Goal: Information Seeking & Learning: Stay updated

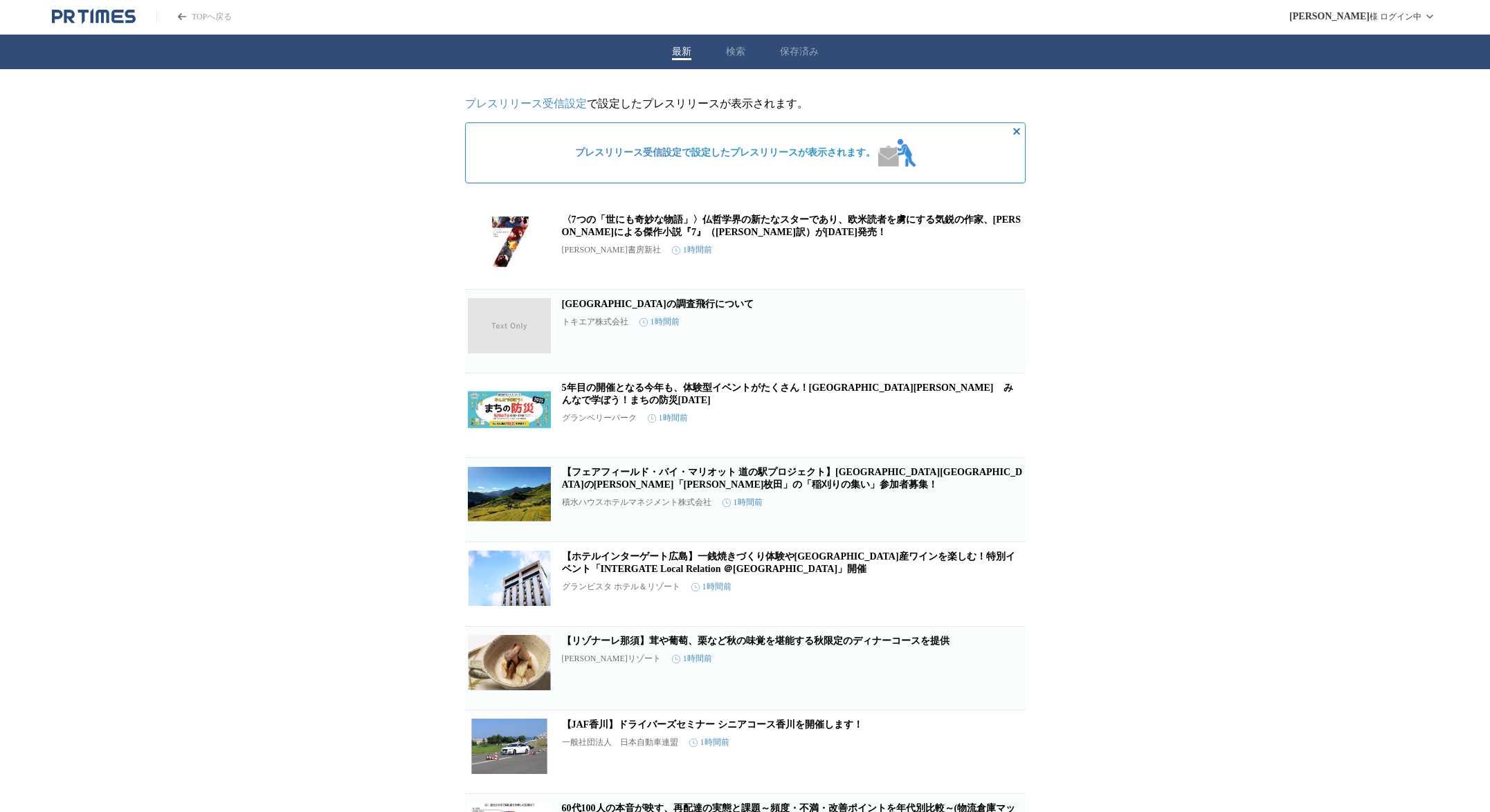
click at [611, 299] on article "佐渡空港への調査飛行について トキエア株式会社 1時間前 保存する この企業を受け取らない" at bounding box center [745, 331] width 560 height 83
click at [612, 308] on link "[GEOGRAPHIC_DATA]の調査飛行について" at bounding box center [657, 304] width 191 height 10
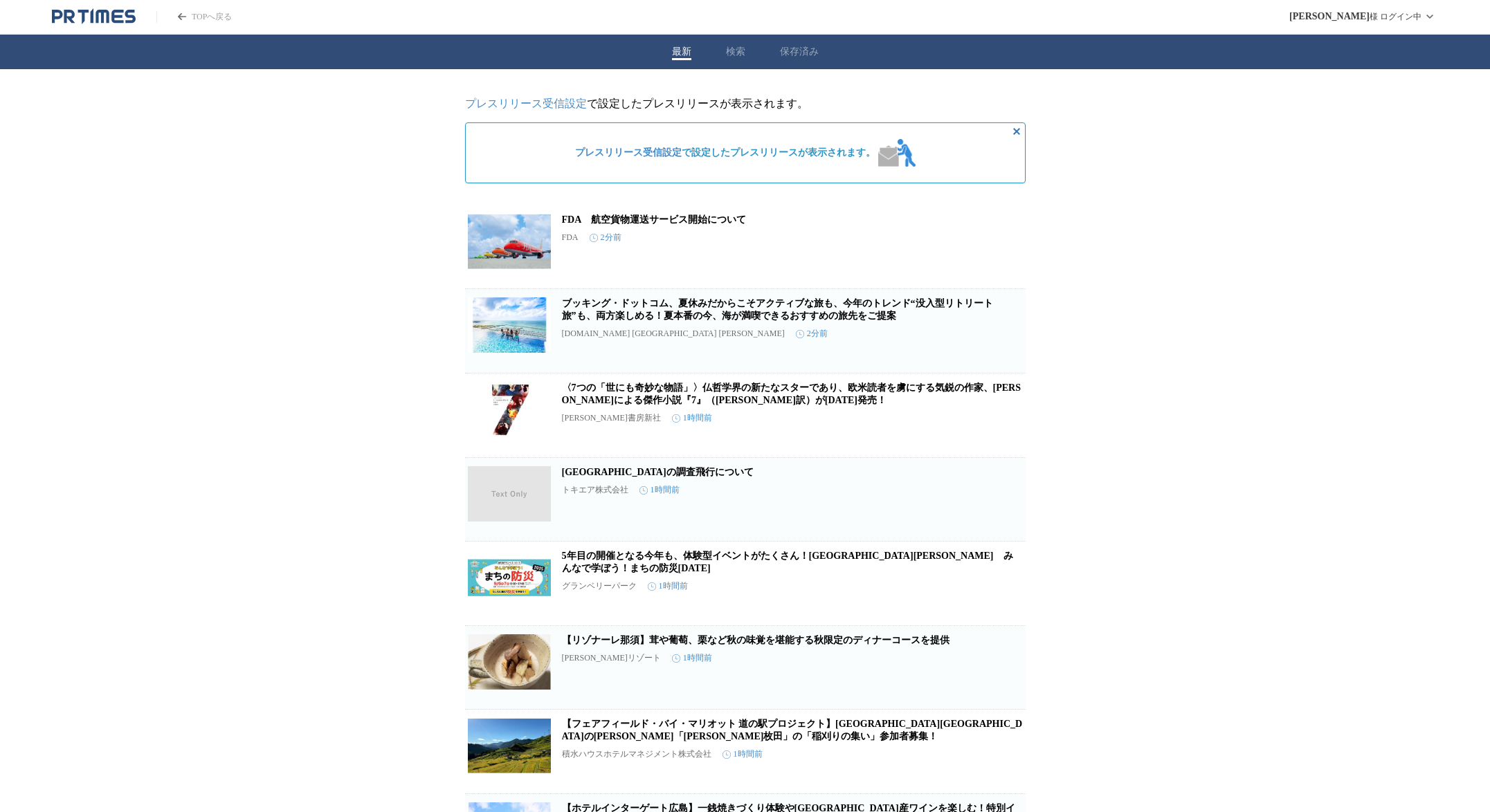
click at [664, 225] on link "FDA　航空貨物運送サービス開始について" at bounding box center [653, 219] width 184 height 10
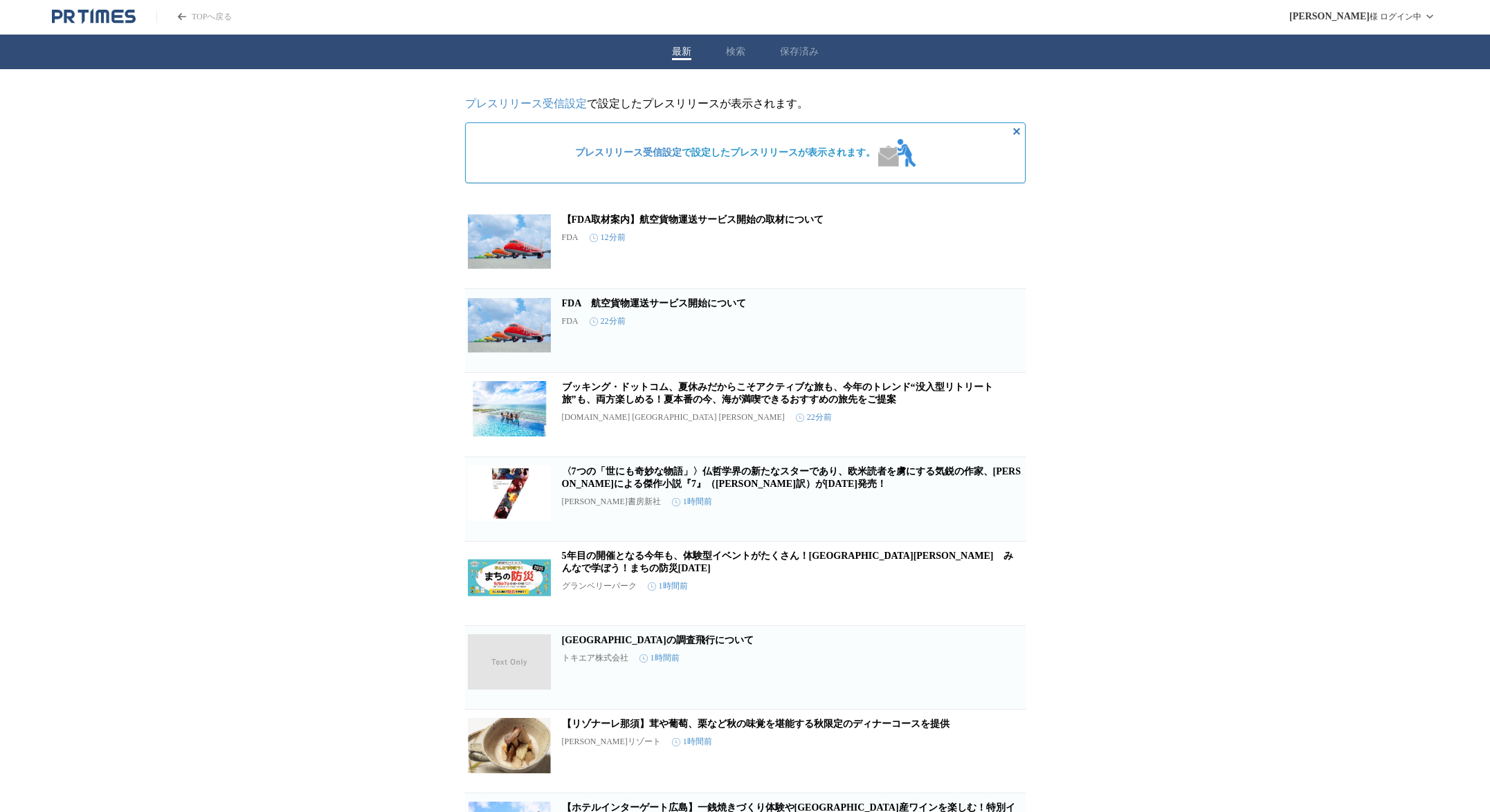
click at [687, 218] on link "【FDA取材案内】航空貨物運送サービス開始の取材について" at bounding box center [692, 219] width 262 height 10
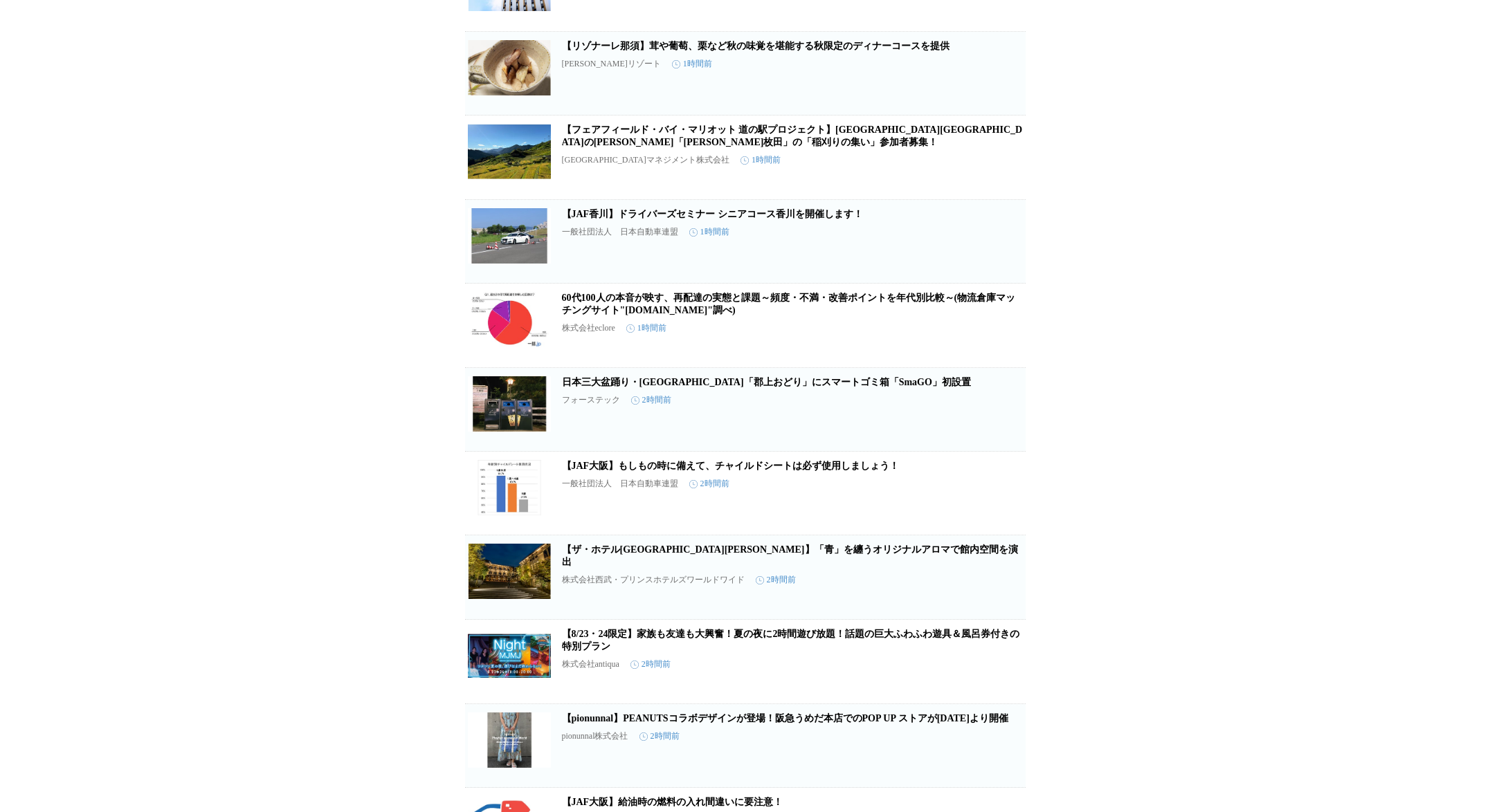
scroll to position [842, 0]
